Goal: Transaction & Acquisition: Purchase product/service

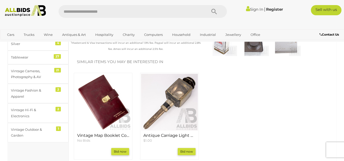
scroll to position [102, 0]
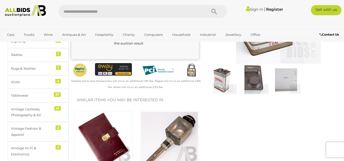
click at [222, 83] on img at bounding box center [222, 79] width 29 height 29
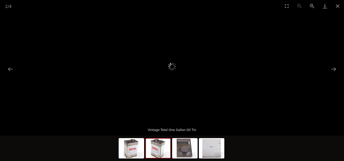
click at [97, 74] on picture at bounding box center [172, 66] width 172 height 55
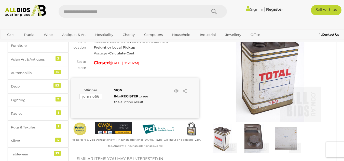
scroll to position [51, 0]
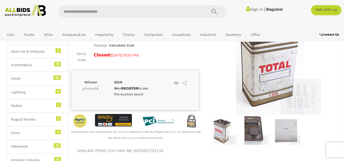
click at [123, 82] on strong "SIGN IN" at bounding box center [118, 85] width 8 height 10
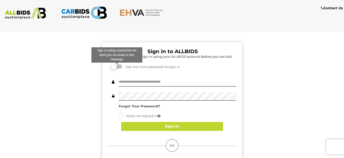
click at [114, 66] on label at bounding box center [117, 66] width 10 height 4
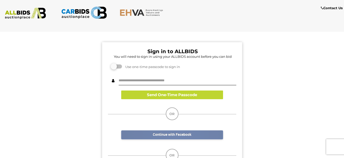
click at [176, 135] on link "Continue with Facebook" at bounding box center [172, 134] width 102 height 9
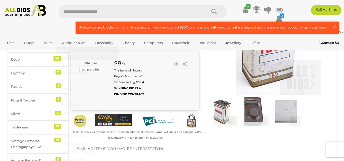
scroll to position [76, 0]
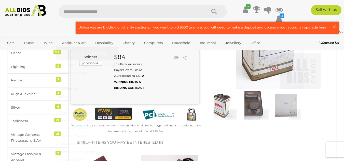
click at [106, 54] on span "Closing [DATE] and [DATE]" at bounding box center [82, 53] width 47 height 5
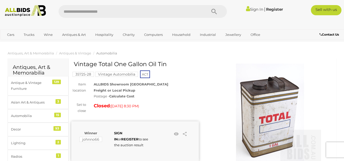
scroll to position [51, 0]
